Goal: Task Accomplishment & Management: Use online tool/utility

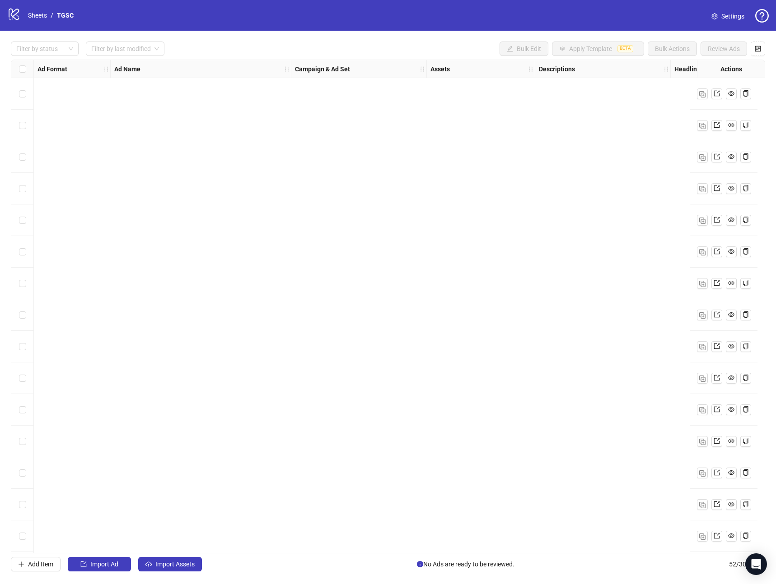
scroll to position [1172, 0]
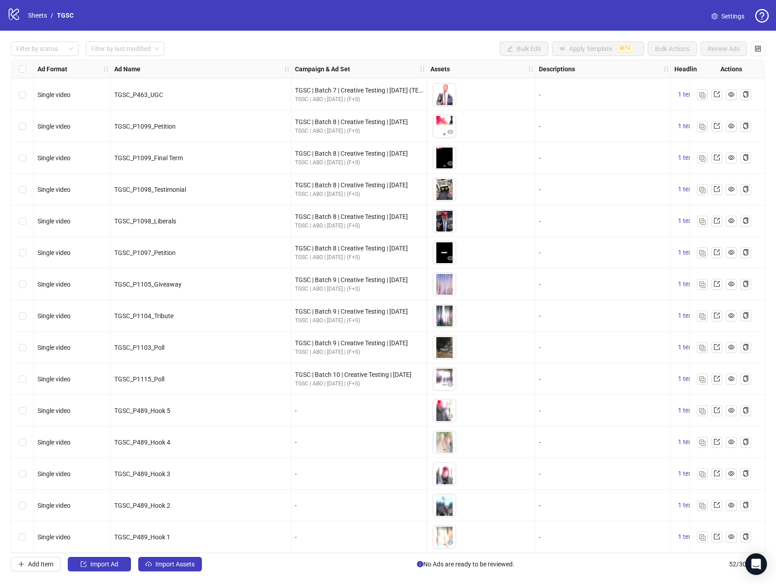
click at [235, 458] on div "TGSC_P489_Hook 3" at bounding box center [201, 474] width 181 height 32
click at [174, 563] on span "Import Assets" at bounding box center [174, 564] width 39 height 7
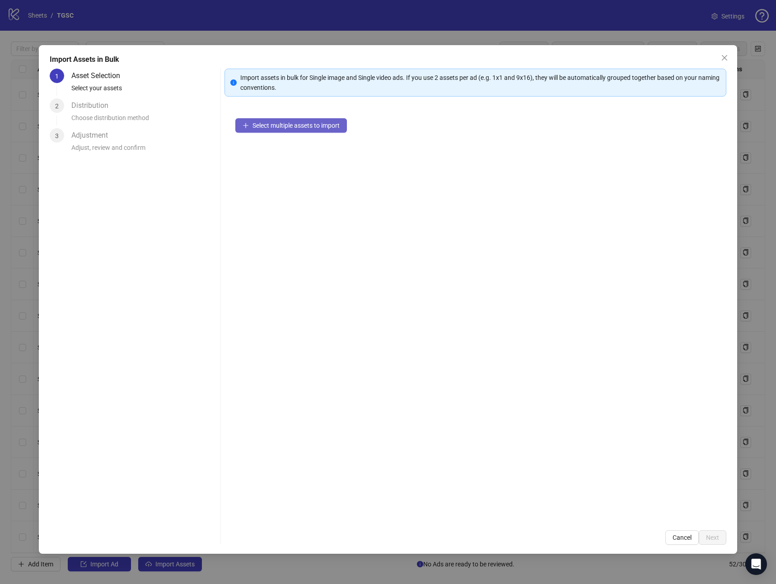
click at [285, 131] on button "Select multiple assets to import" at bounding box center [291, 125] width 112 height 14
click at [714, 538] on span "Next" at bounding box center [712, 537] width 13 height 7
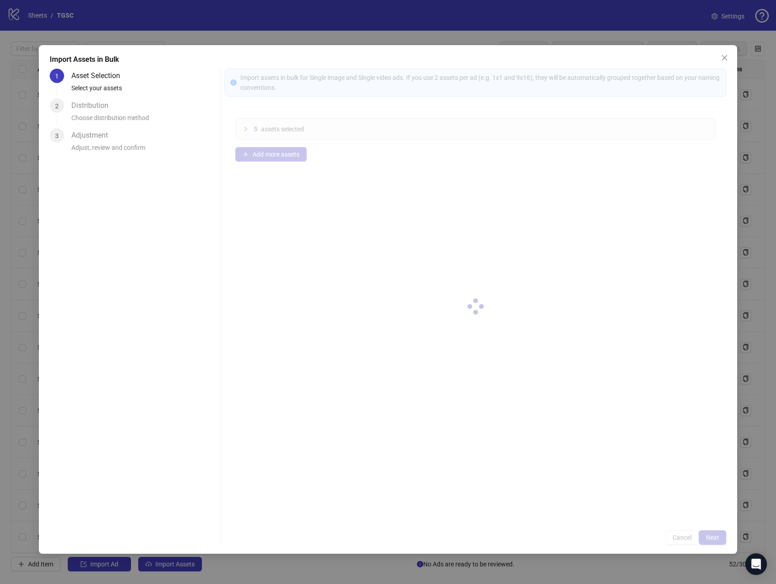
click at [714, 538] on div at bounding box center [475, 307] width 502 height 476
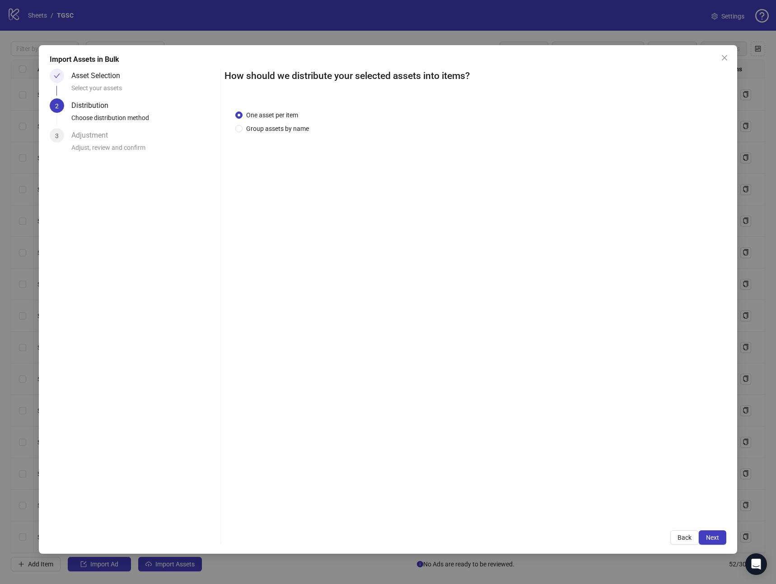
click at [714, 538] on span "Next" at bounding box center [712, 537] width 13 height 7
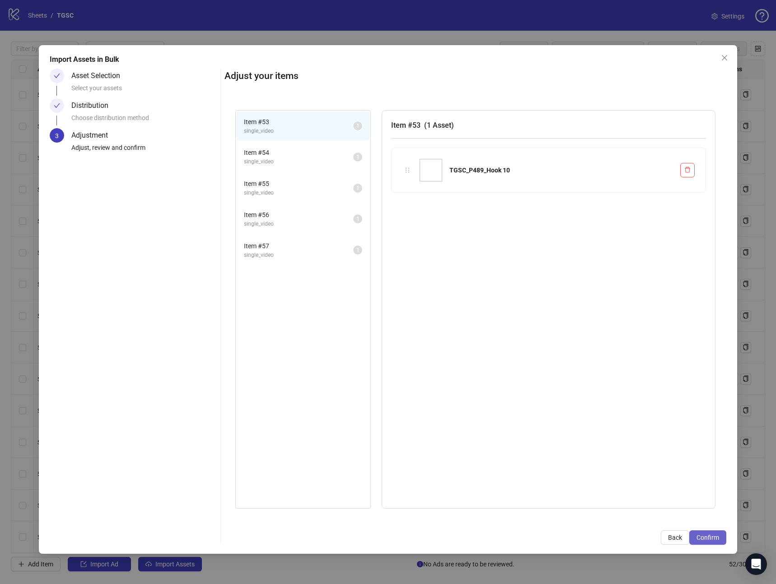
click at [714, 539] on span "Confirm" at bounding box center [707, 537] width 23 height 7
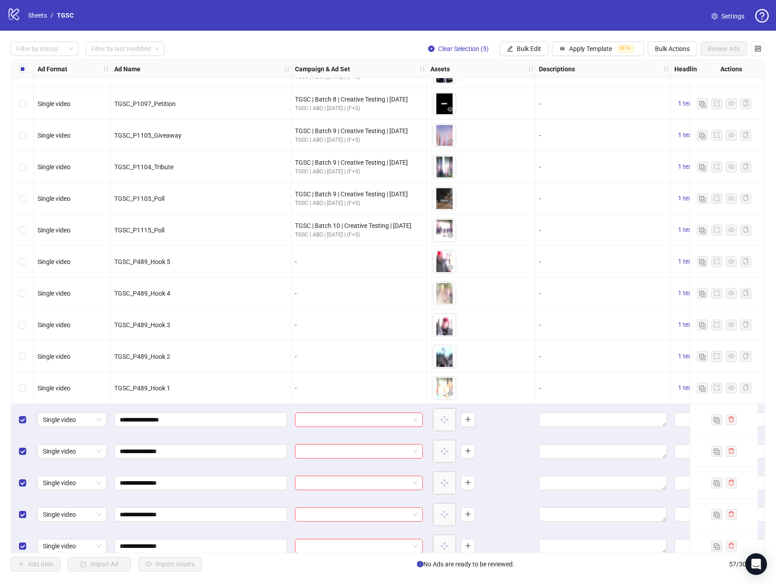
scroll to position [1330, 0]
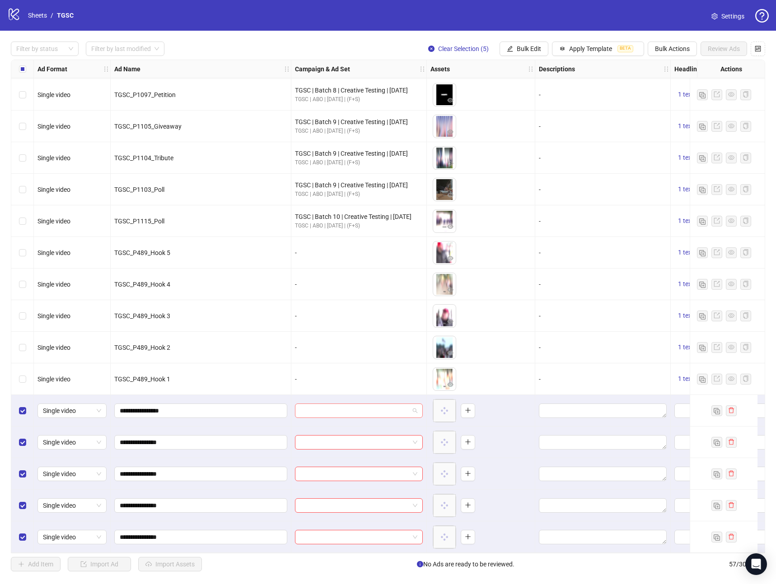
click at [305, 413] on input "search" at bounding box center [354, 411] width 109 height 14
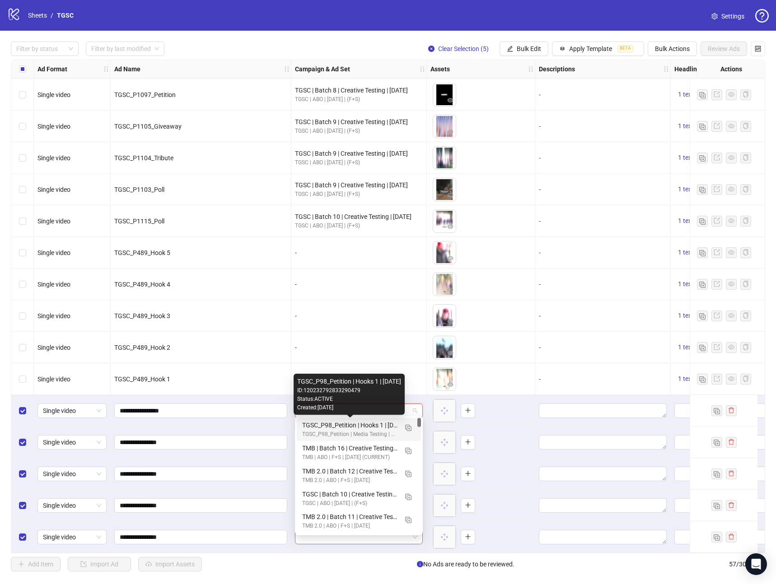
click at [314, 425] on div "TGSC_P98_Petition | Hooks 1 | [DATE]" at bounding box center [349, 425] width 95 height 10
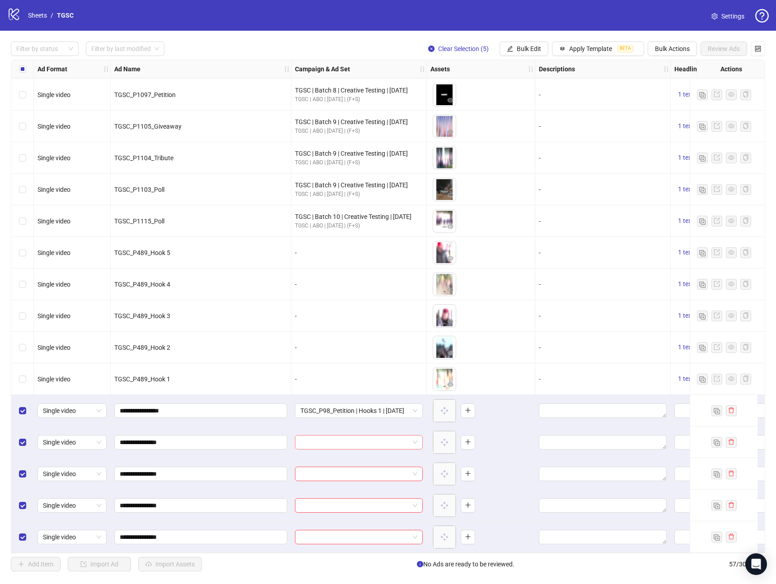
click at [314, 436] on input "search" at bounding box center [354, 443] width 109 height 14
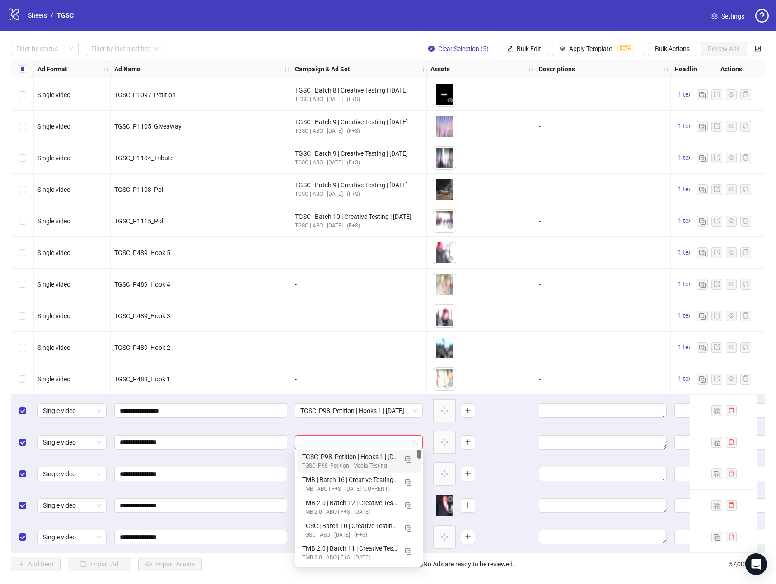
click at [316, 454] on div "TGSC_P98_Petition | Hooks 1 | [DATE]" at bounding box center [349, 457] width 95 height 10
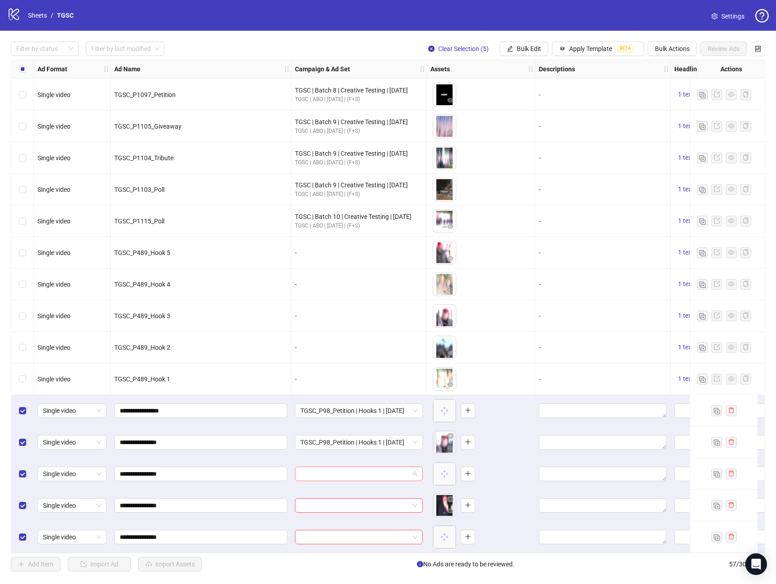
click at [317, 474] on input "search" at bounding box center [354, 474] width 109 height 14
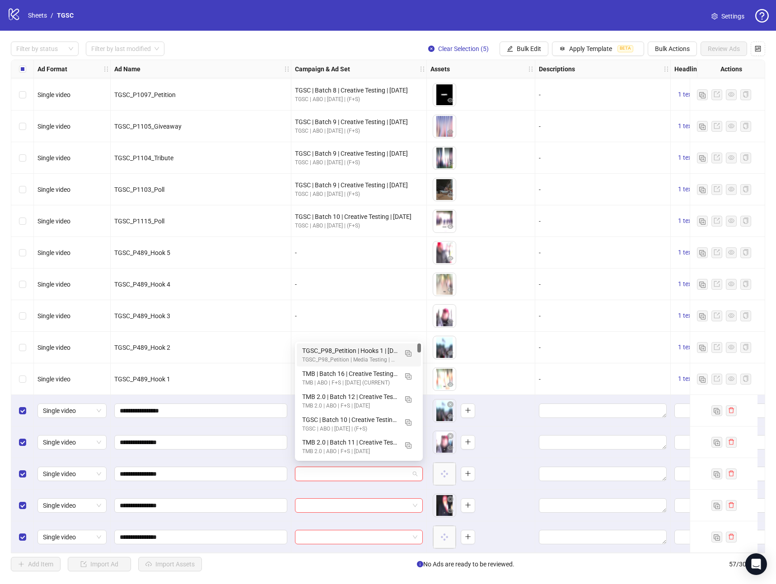
click at [333, 345] on div "TGSC_P98_Petition | Hooks 1 | [DATE] TGSC_P98_Petition | Media Testing | CPG CB…" at bounding box center [359, 355] width 124 height 23
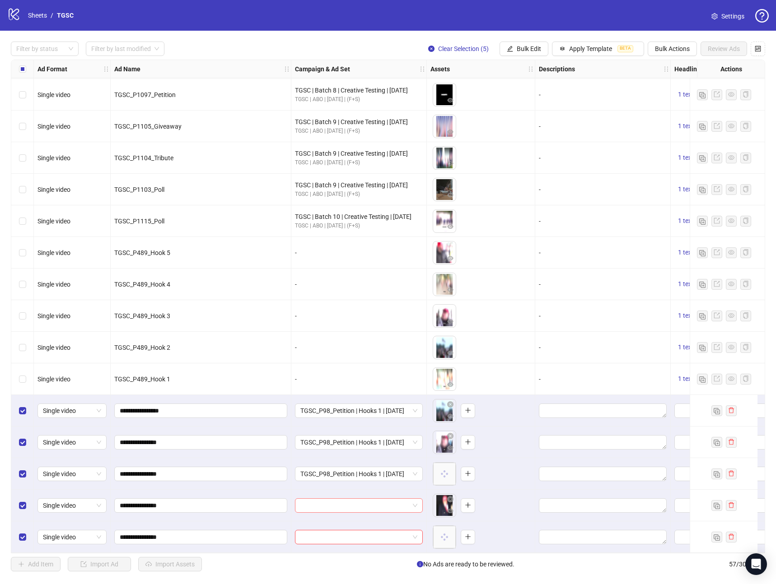
click at [321, 509] on div at bounding box center [359, 506] width 128 height 14
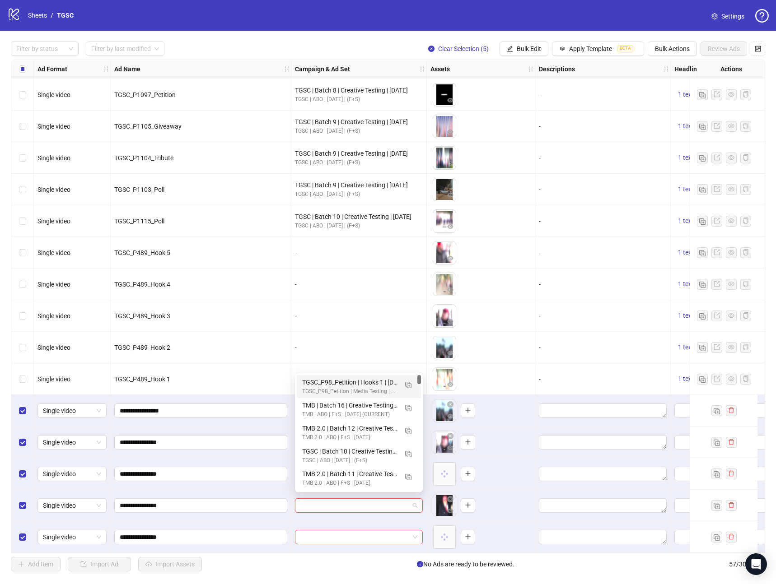
click at [317, 387] on div "TGSC_P98_Petition | Media Testing | CPG CBO | F+S | [DATE]" at bounding box center [349, 391] width 95 height 9
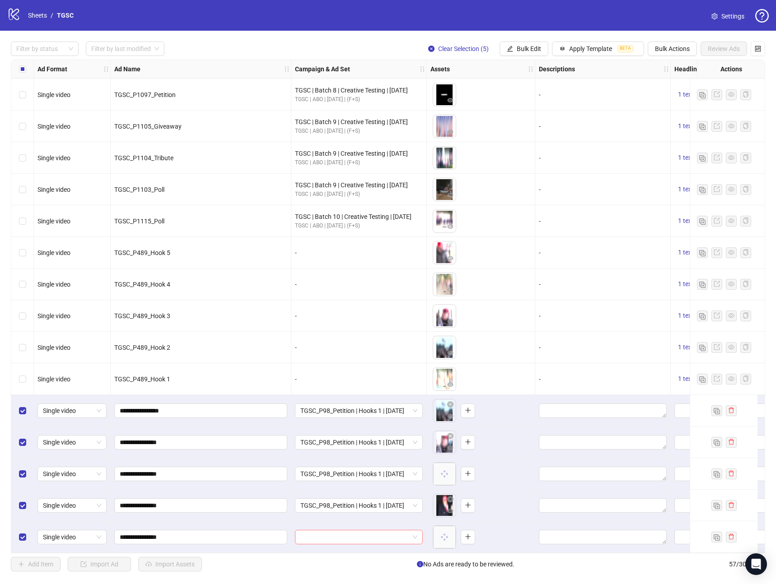
click at [322, 532] on input "search" at bounding box center [354, 538] width 109 height 14
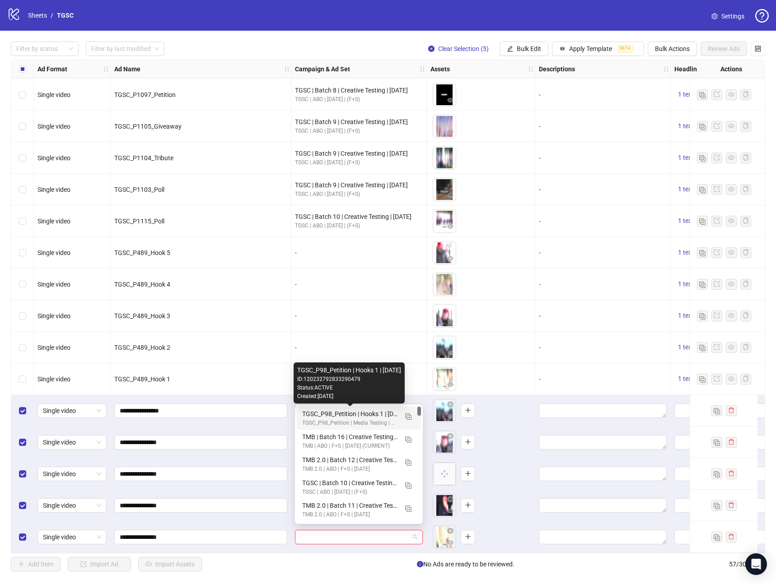
click at [321, 416] on div "TGSC_P98_Petition | Hooks 1 | [DATE]" at bounding box center [349, 414] width 95 height 10
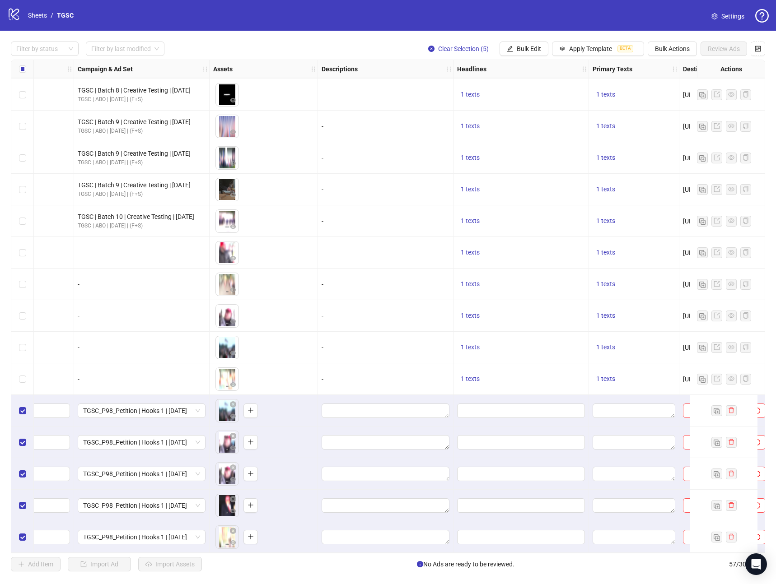
scroll to position [1330, 242]
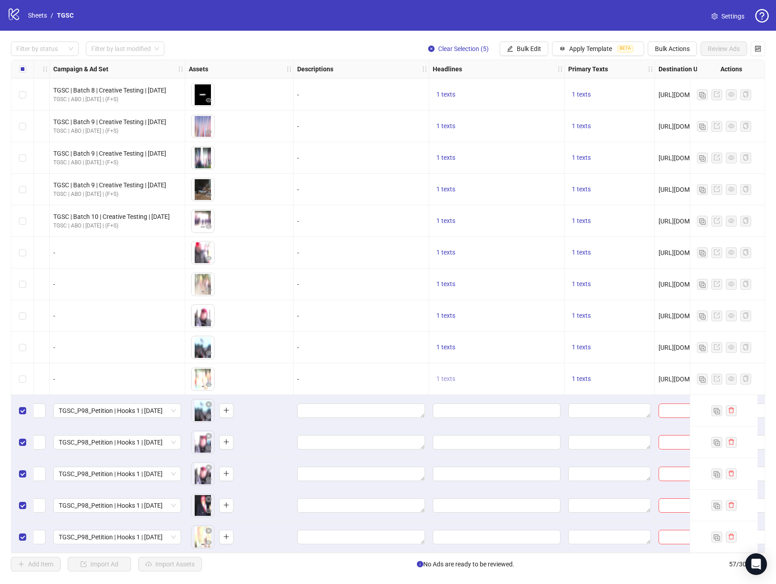
click at [439, 376] on span "1 texts" at bounding box center [445, 378] width 19 height 7
click at [539, 372] on div "🪙 Claim Your Patriot Collector’s Gift – Just Pay S&H!" at bounding box center [537, 369] width 75 height 30
copy div "🪙 Claim Your Patriot Collector’s Gift – Just Pay S&H!"
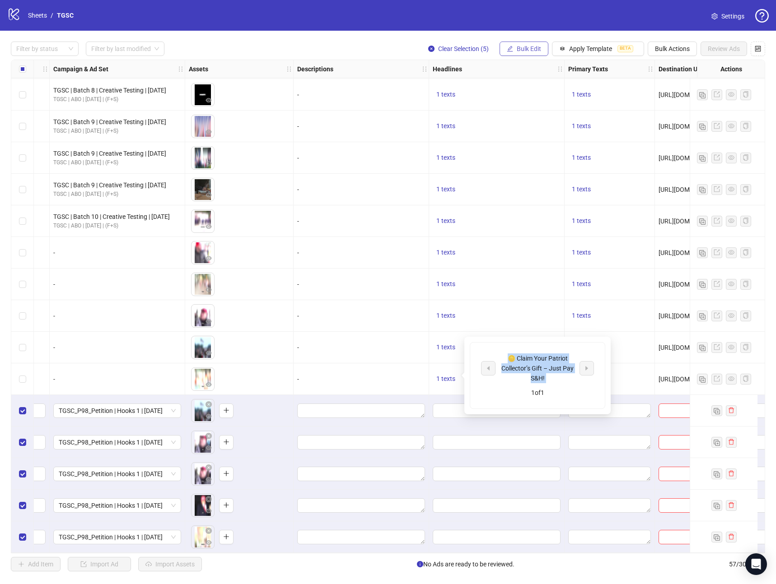
click at [528, 49] on span "Bulk Edit" at bounding box center [529, 48] width 24 height 7
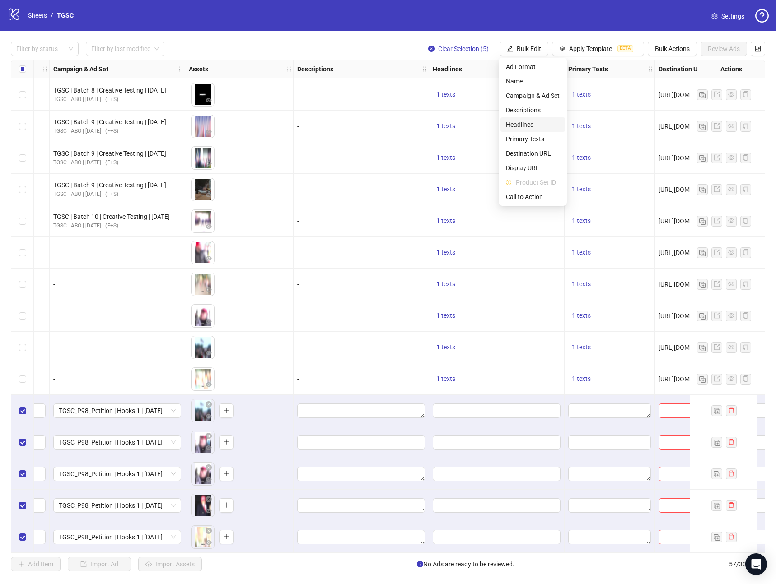
click at [524, 125] on span "Headlines" at bounding box center [533, 125] width 54 height 10
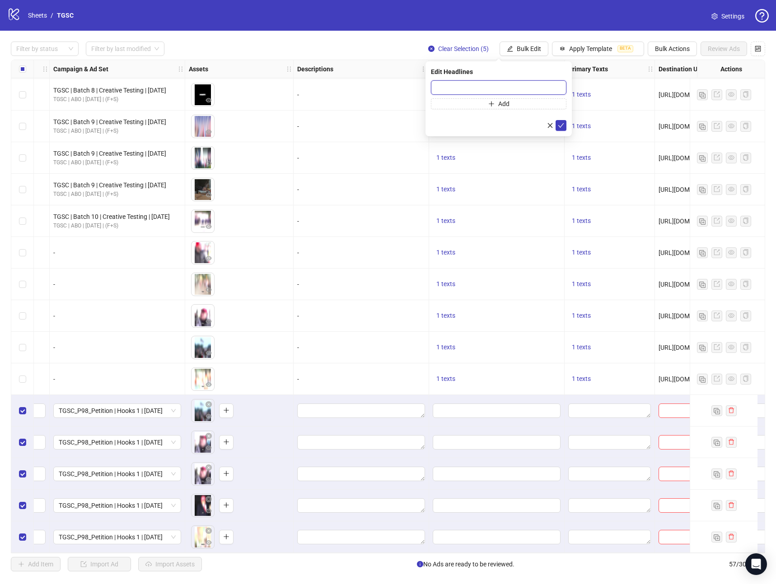
click at [442, 92] on input "text" at bounding box center [498, 87] width 135 height 14
paste input "**********"
type input "**********"
click at [561, 123] on icon "check" at bounding box center [561, 125] width 6 height 6
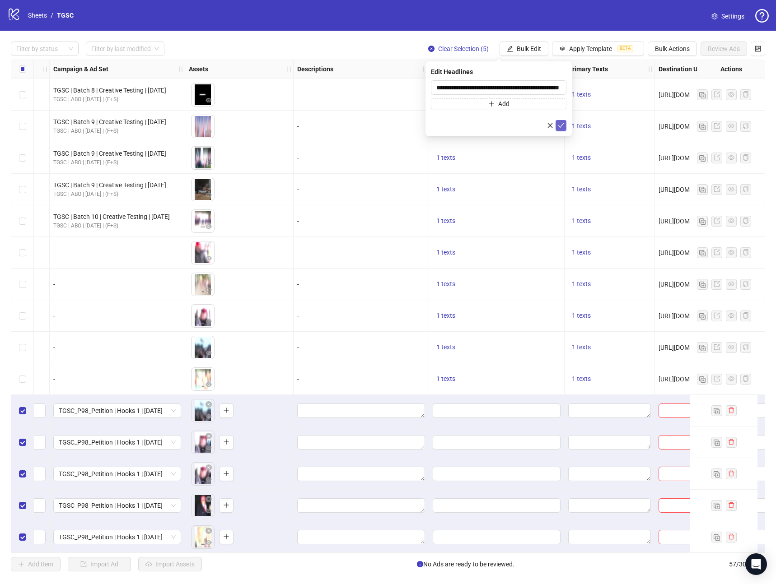
scroll to position [0, 0]
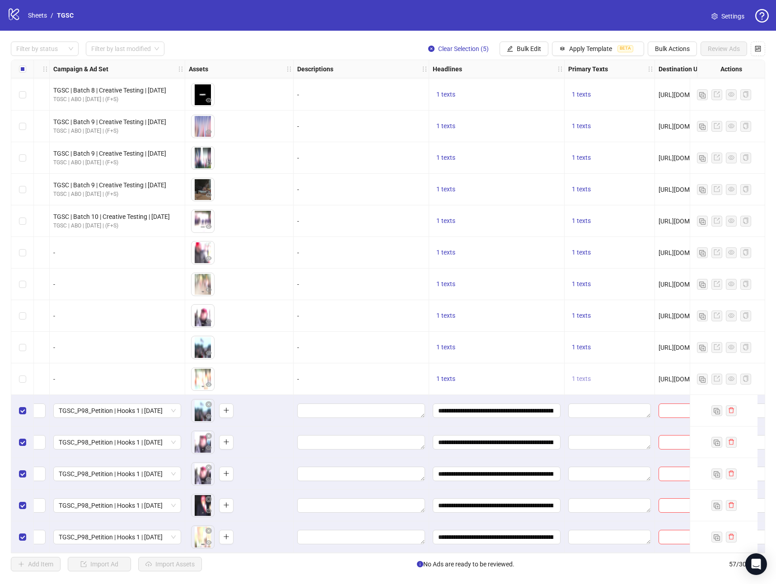
click at [585, 379] on span "1 texts" at bounding box center [581, 378] width 19 height 7
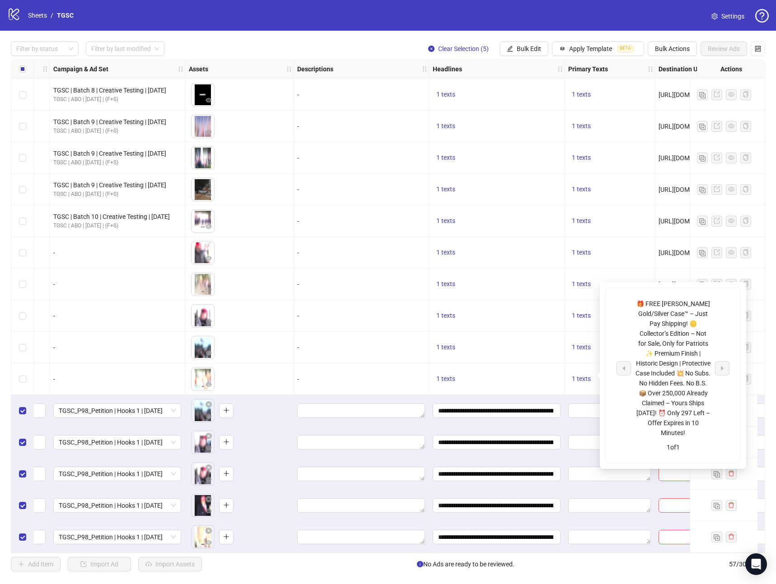
click at [663, 345] on div "🎁 FREE [PERSON_NAME] Gold/Silver Case™ – Just Pay Shipping! 🪙 Collector’s Editi…" at bounding box center [672, 368] width 75 height 139
click at [663, 344] on div "🎁 FREE [PERSON_NAME] Gold/Silver Case™ – Just Pay Shipping! 🪙 Collector’s Editi…" at bounding box center [672, 368] width 75 height 139
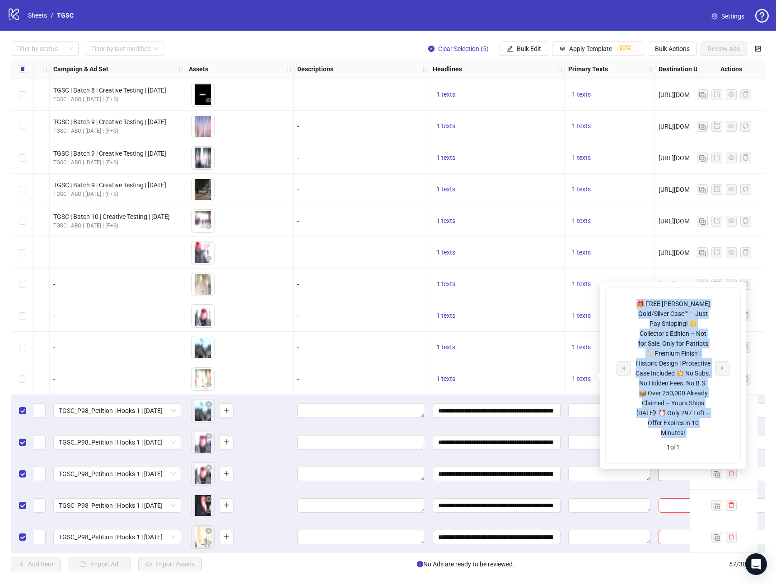
click at [663, 344] on div "🎁 FREE [PERSON_NAME] Gold/Silver Case™ – Just Pay Shipping! 🪙 Collector’s Editi…" at bounding box center [672, 368] width 75 height 139
copy div "🎁 FREE [PERSON_NAME] Gold/Silver Case™ – Just Pay Shipping! 🪙 Collector’s Editi…"
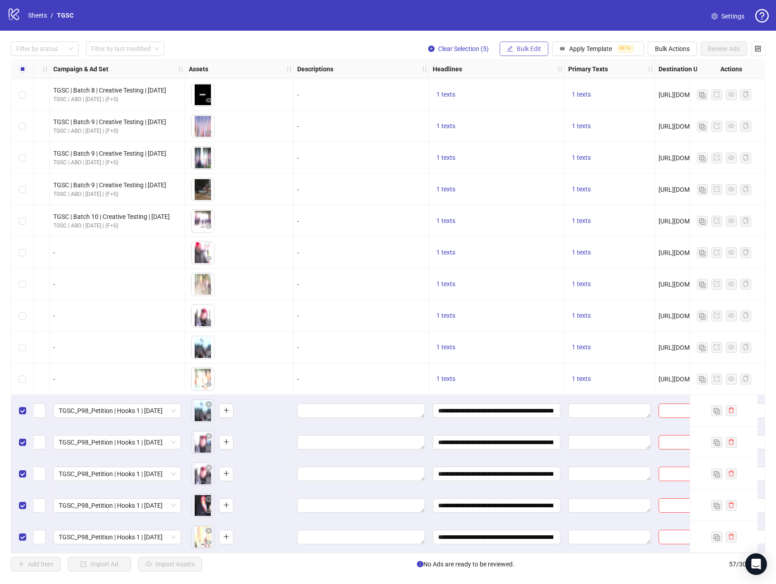
click at [534, 53] on button "Bulk Edit" at bounding box center [523, 49] width 49 height 14
click at [524, 138] on span "Primary Texts" at bounding box center [533, 139] width 54 height 10
click at [481, 83] on textarea at bounding box center [498, 92] width 135 height 24
paste textarea "**********"
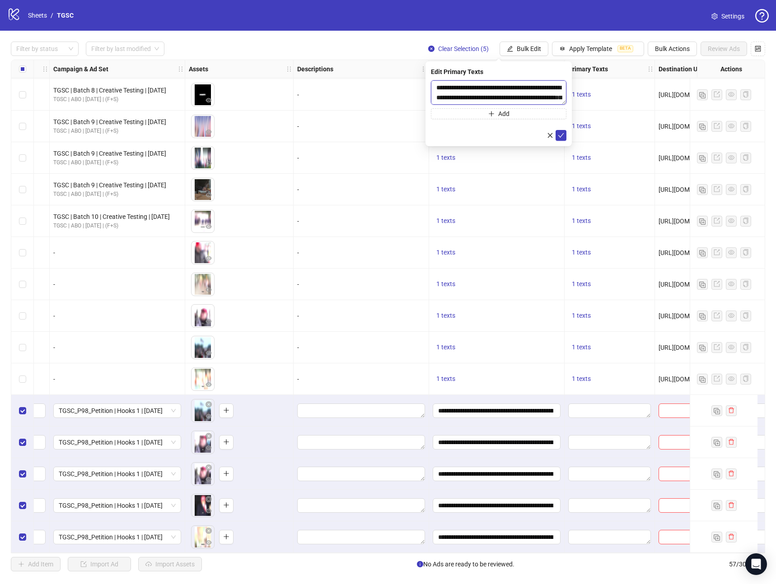
scroll to position [66, 0]
type textarea "**********"
click at [563, 134] on icon "check" at bounding box center [561, 135] width 6 height 5
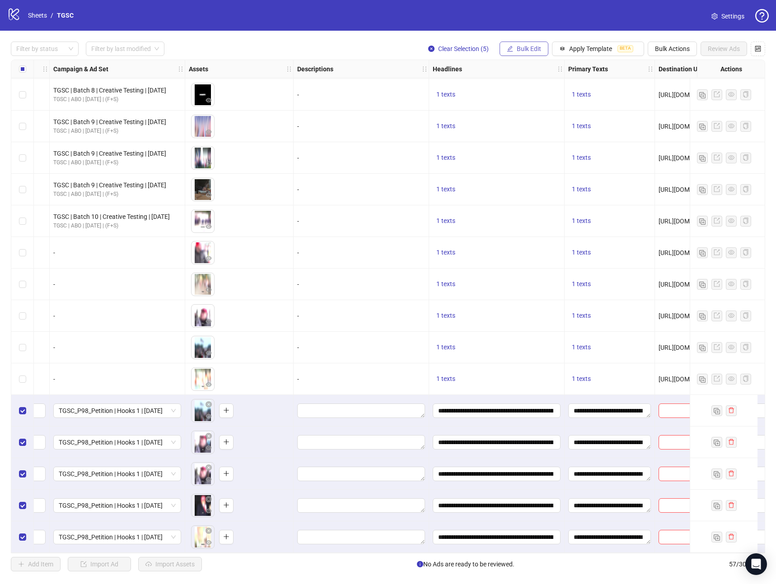
click at [517, 51] on span "Bulk Edit" at bounding box center [529, 48] width 24 height 7
click at [514, 42] on button "Bulk Edit" at bounding box center [523, 49] width 49 height 14
click at [520, 153] on span "Destination URL" at bounding box center [533, 154] width 54 height 10
click at [462, 87] on input "text" at bounding box center [494, 88] width 117 height 10
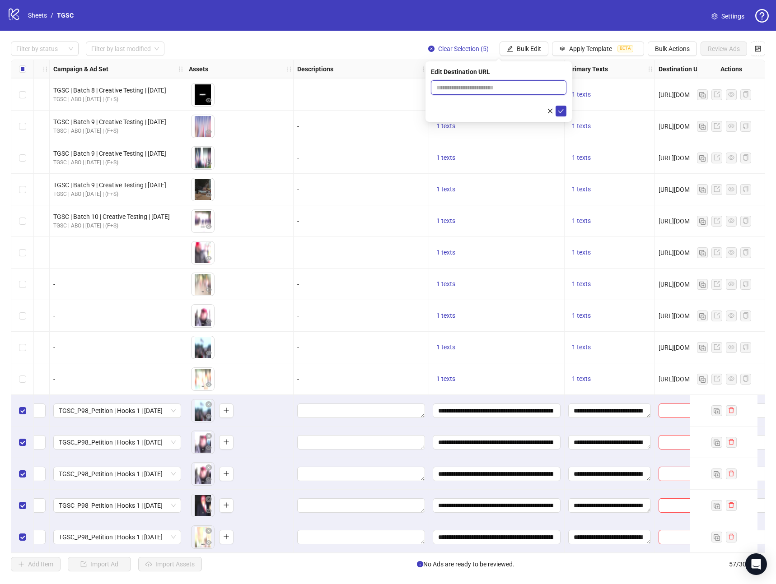
paste input "**********"
type input "**********"
click at [560, 109] on icon "check" at bounding box center [561, 111] width 6 height 6
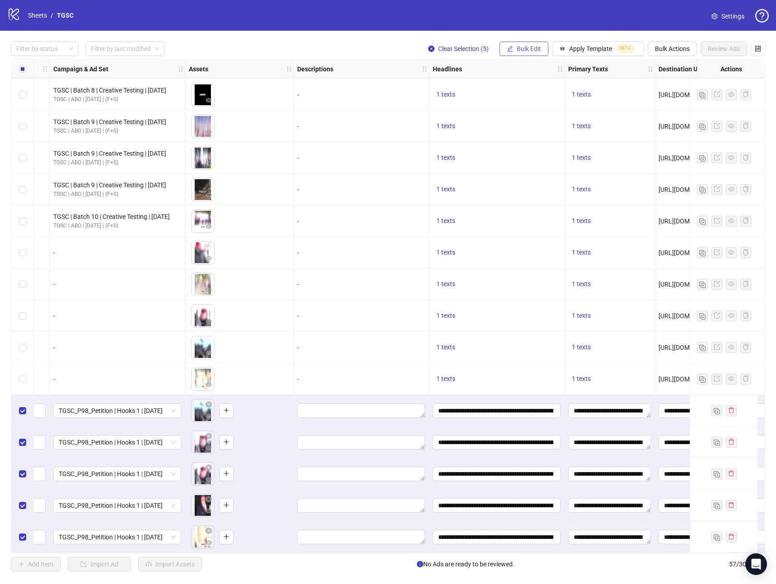
click at [527, 46] on span "Bulk Edit" at bounding box center [529, 48] width 24 height 7
click at [534, 198] on span "Call to Action" at bounding box center [533, 197] width 54 height 10
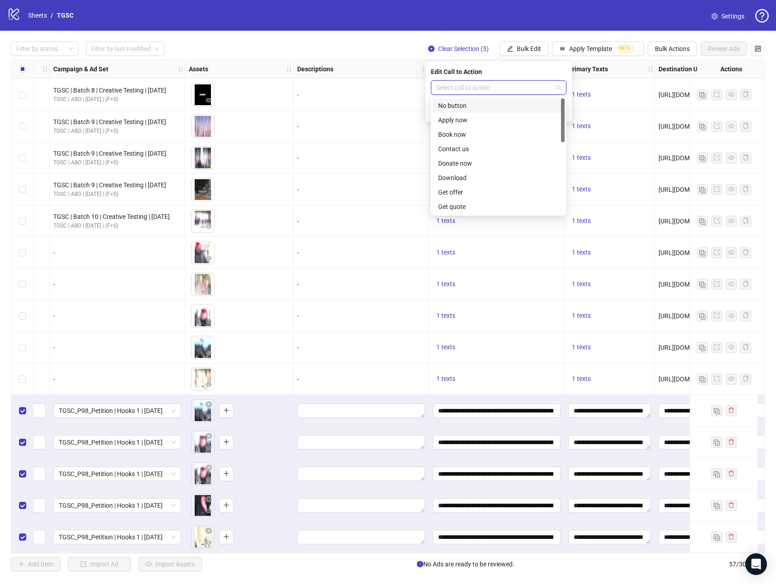
click at [485, 90] on input "search" at bounding box center [494, 88] width 117 height 14
click at [463, 203] on div "Learn more" at bounding box center [498, 203] width 121 height 10
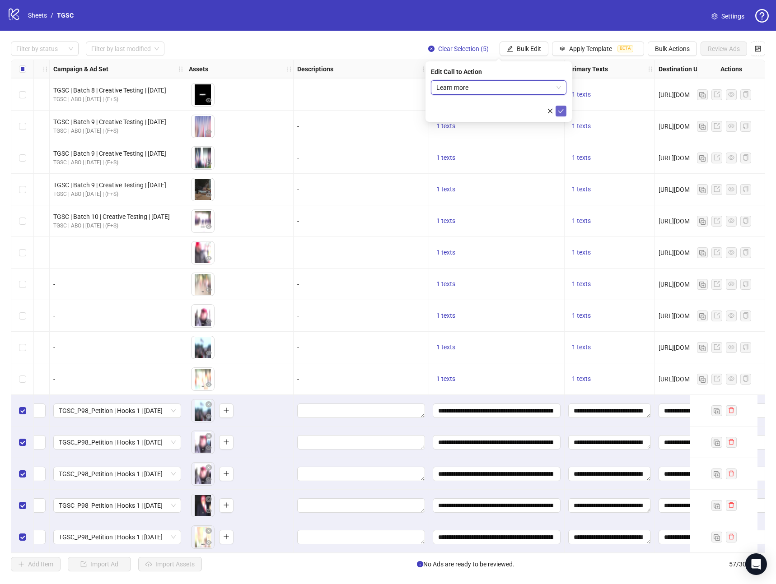
click at [560, 108] on icon "check" at bounding box center [561, 111] width 6 height 6
click at [718, 52] on button "Review Ads" at bounding box center [723, 49] width 47 height 14
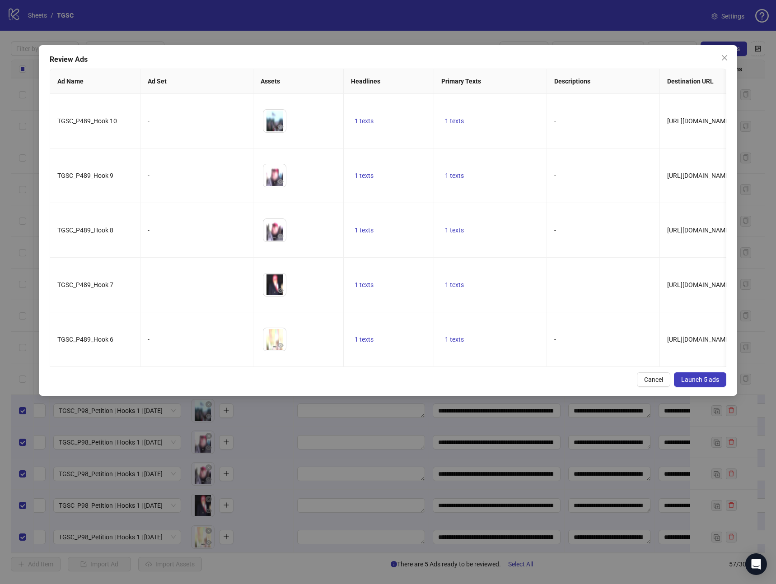
click at [691, 383] on span "Launch 5 ads" at bounding box center [700, 379] width 38 height 7
